Goal: Task Accomplishment & Management: Use online tool/utility

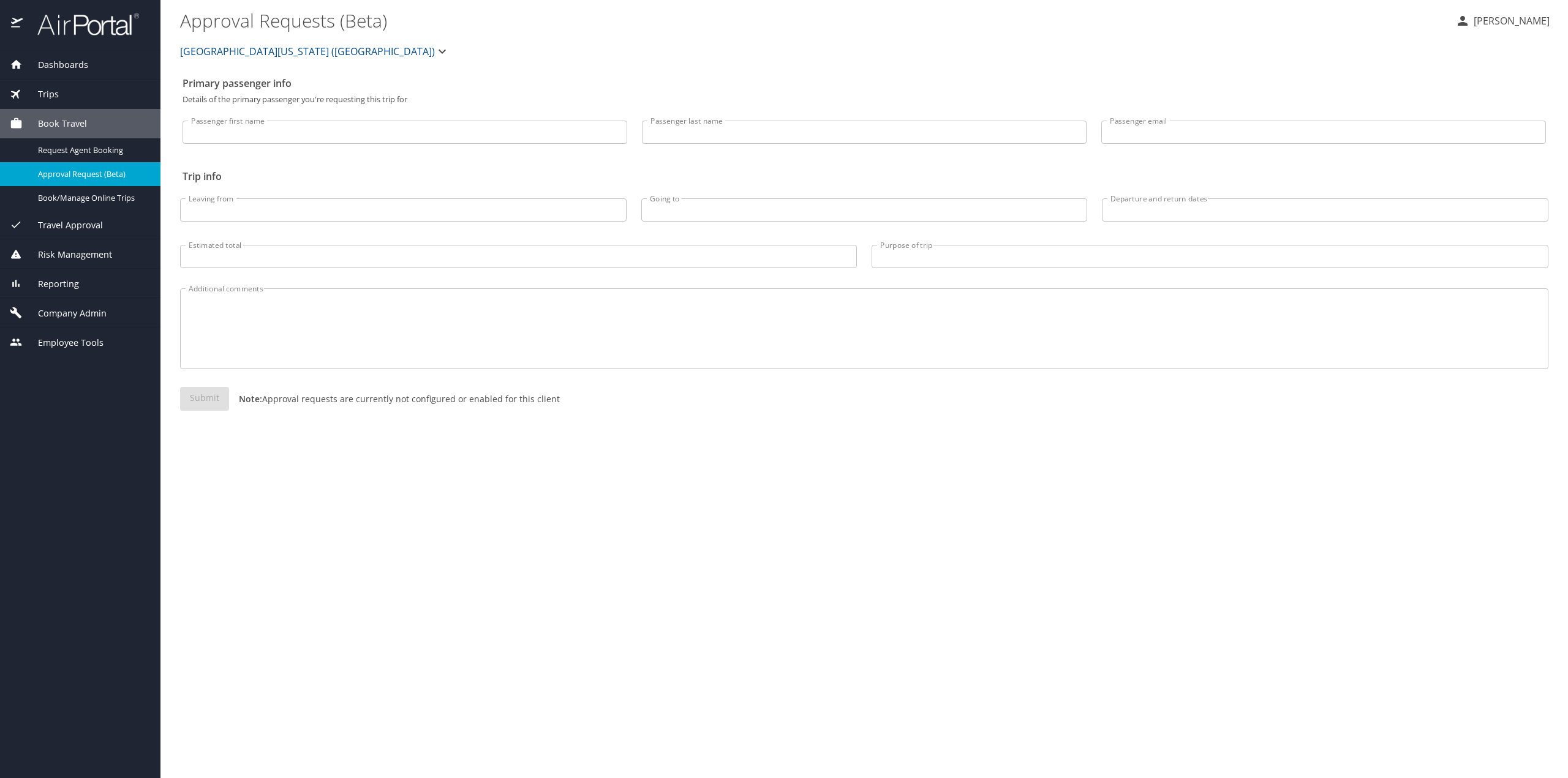
click at [98, 225] on span "Travel Approval" at bounding box center [63, 225] width 80 height 13
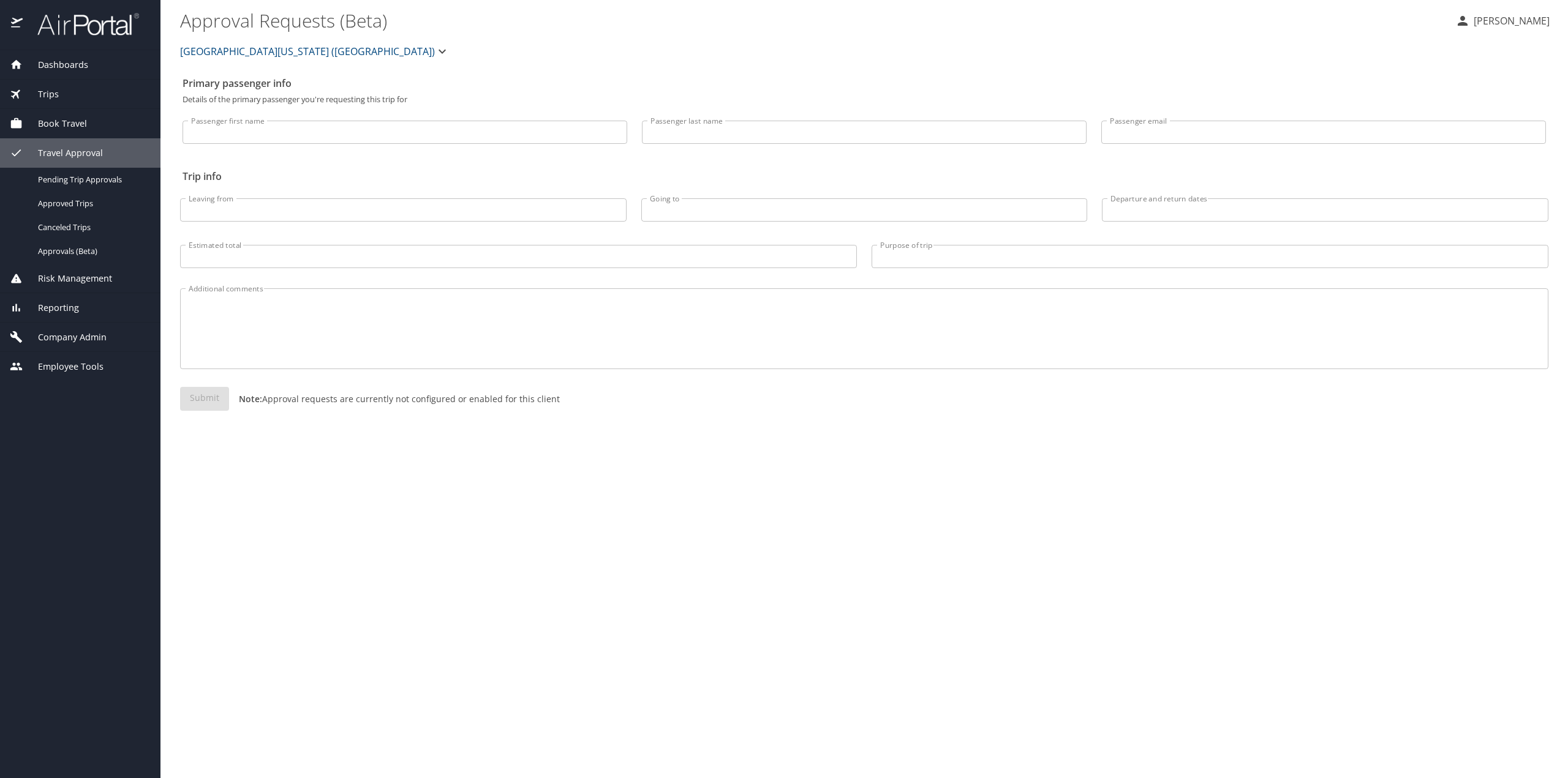
click at [55, 88] on span "Trips" at bounding box center [41, 94] width 36 height 13
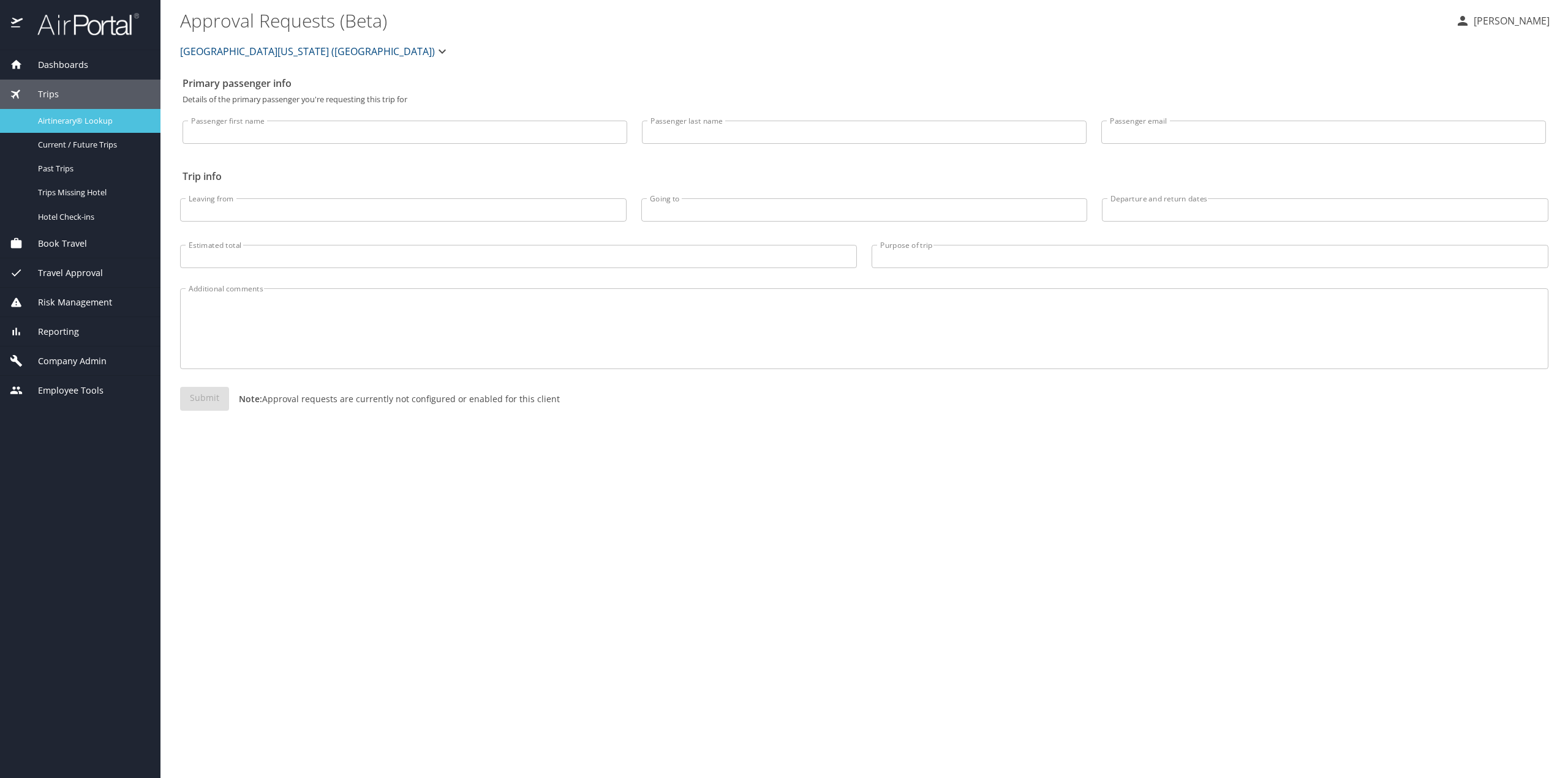
click at [58, 120] on span "Airtinerary® Lookup" at bounding box center [92, 120] width 108 height 11
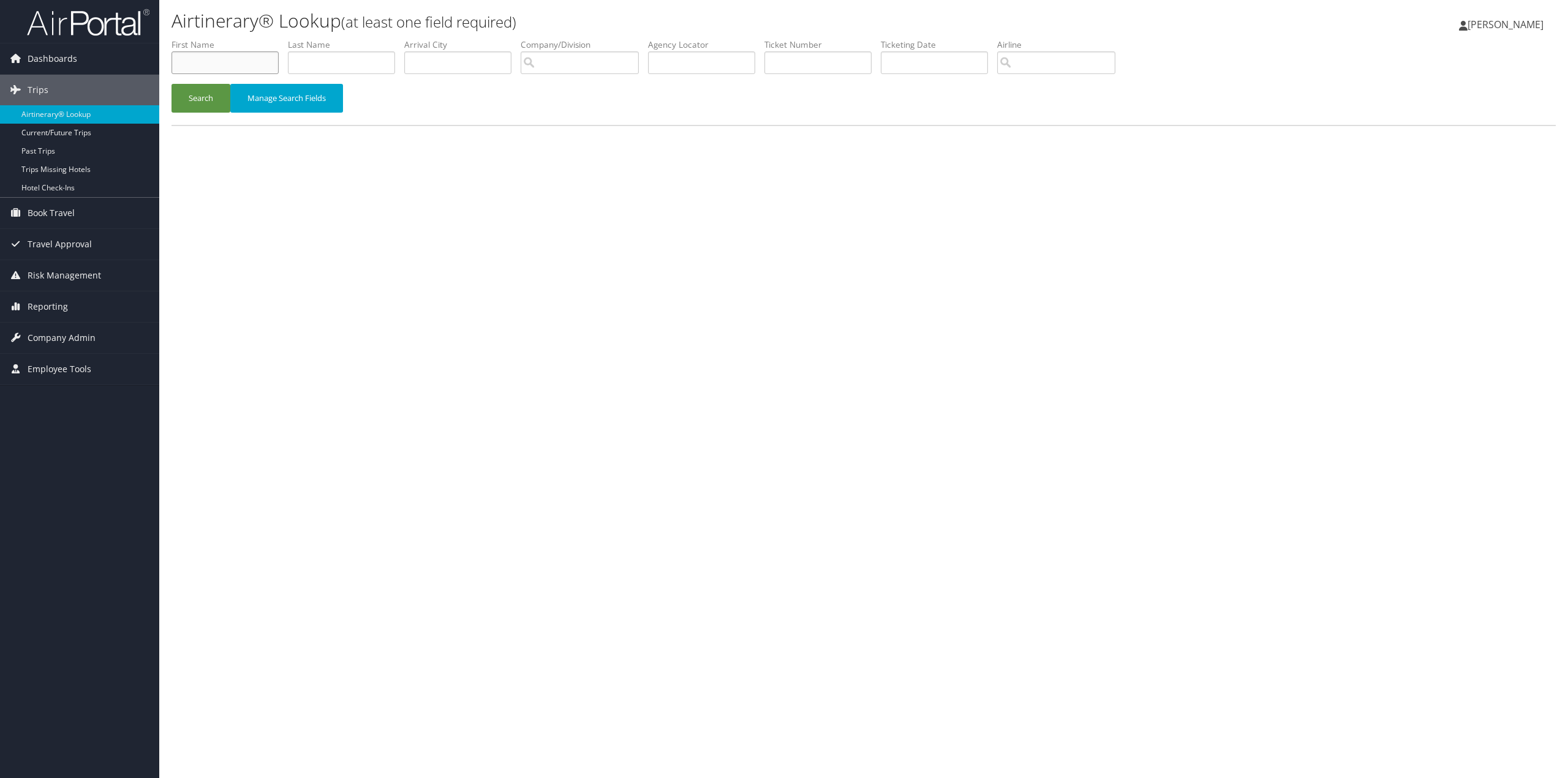
click at [220, 63] on input "text" at bounding box center [225, 63] width 107 height 23
type input "[PERSON_NAME]"
click at [172, 84] on button "Search" at bounding box center [201, 98] width 59 height 29
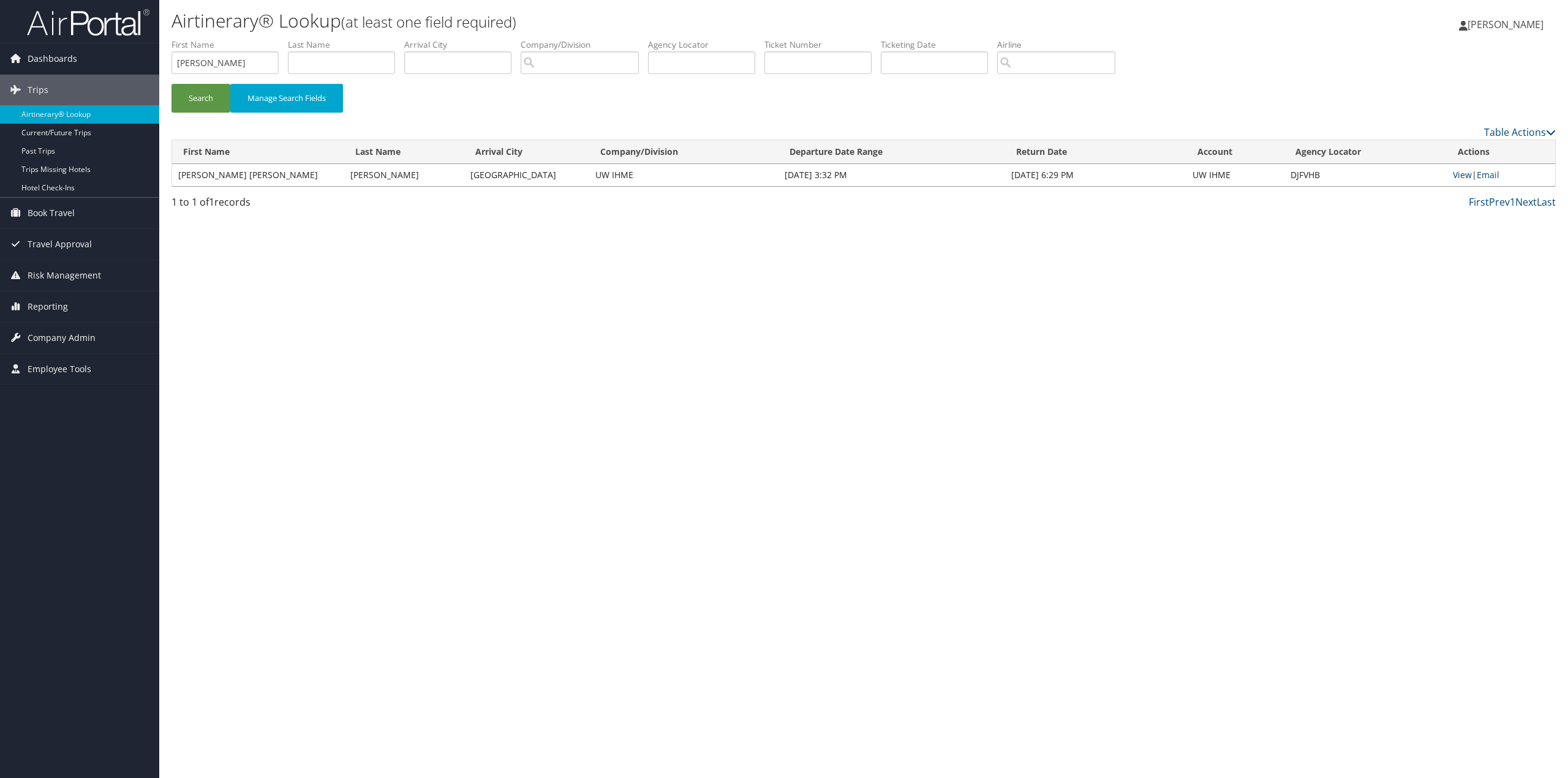
click at [1461, 176] on link "View" at bounding box center [1462, 174] width 19 height 11
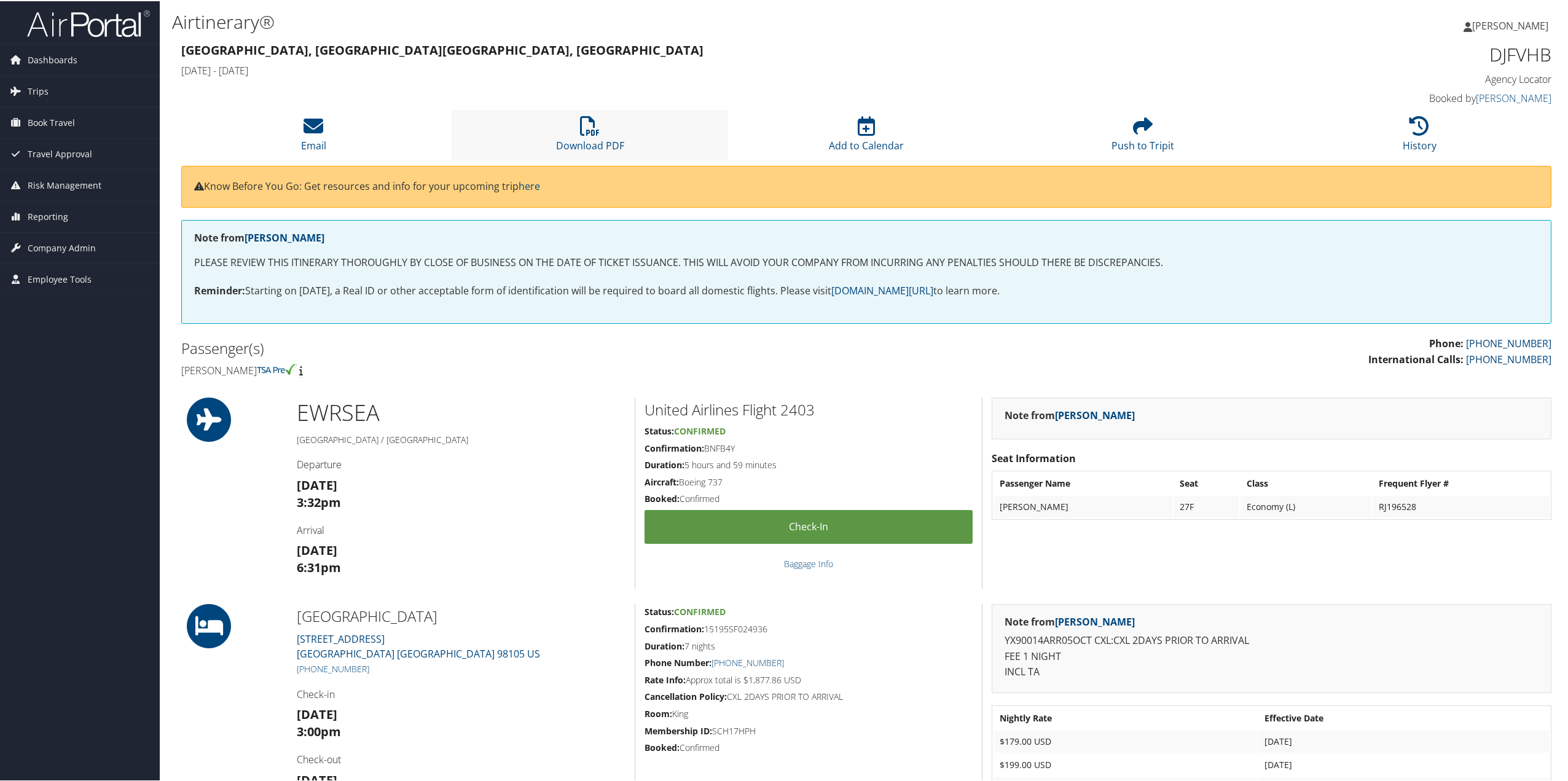
click at [580, 136] on li "Download PDF" at bounding box center [590, 134] width 276 height 50
